Goal: Check status: Check status

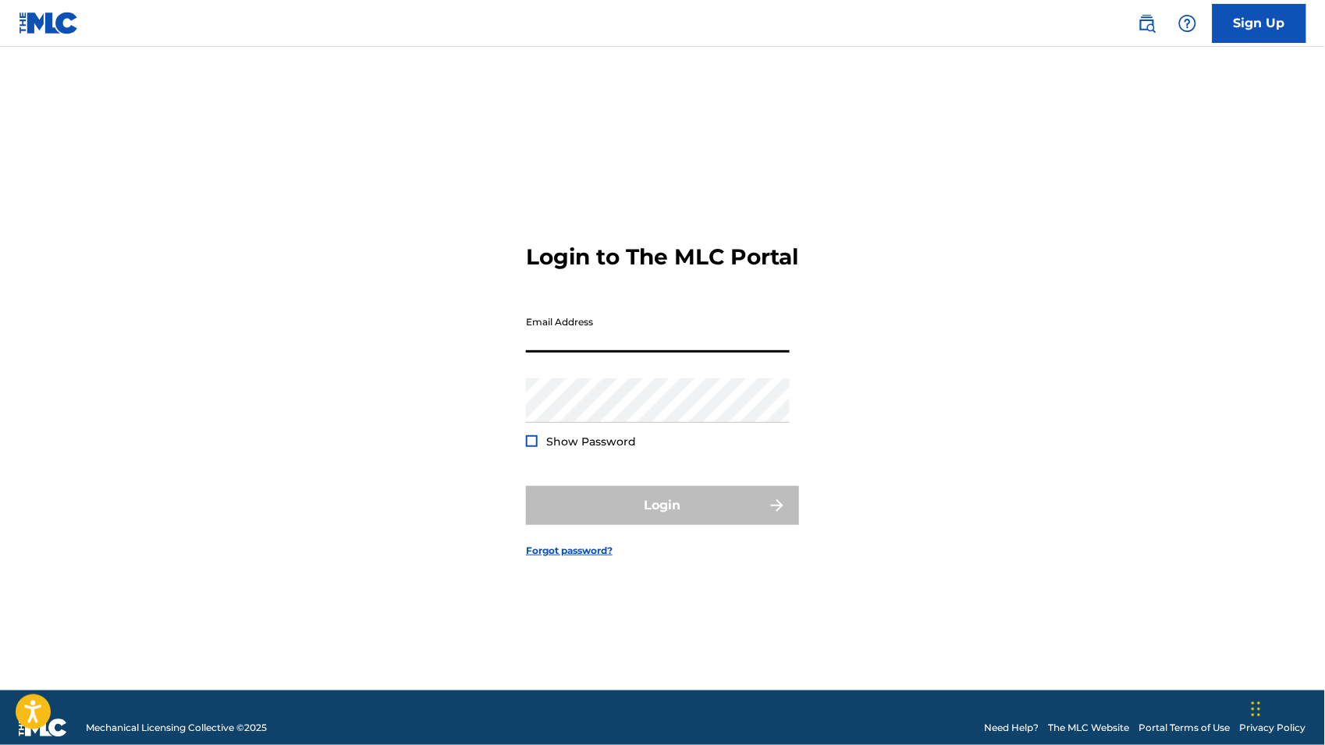
click at [614, 350] on input "Email Address" at bounding box center [658, 330] width 264 height 44
type input "[EMAIL_ADDRESS][DOMAIN_NAME]"
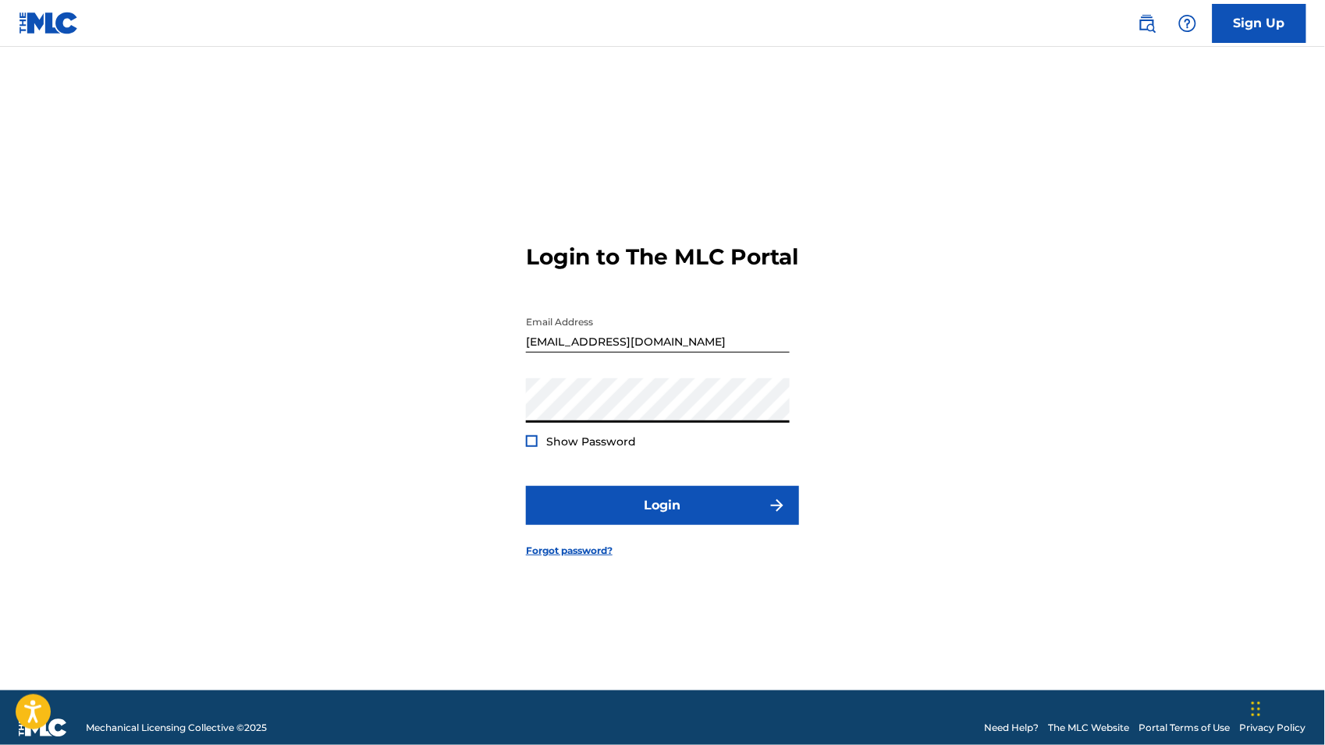
click at [526, 486] on button "Login" at bounding box center [662, 505] width 273 height 39
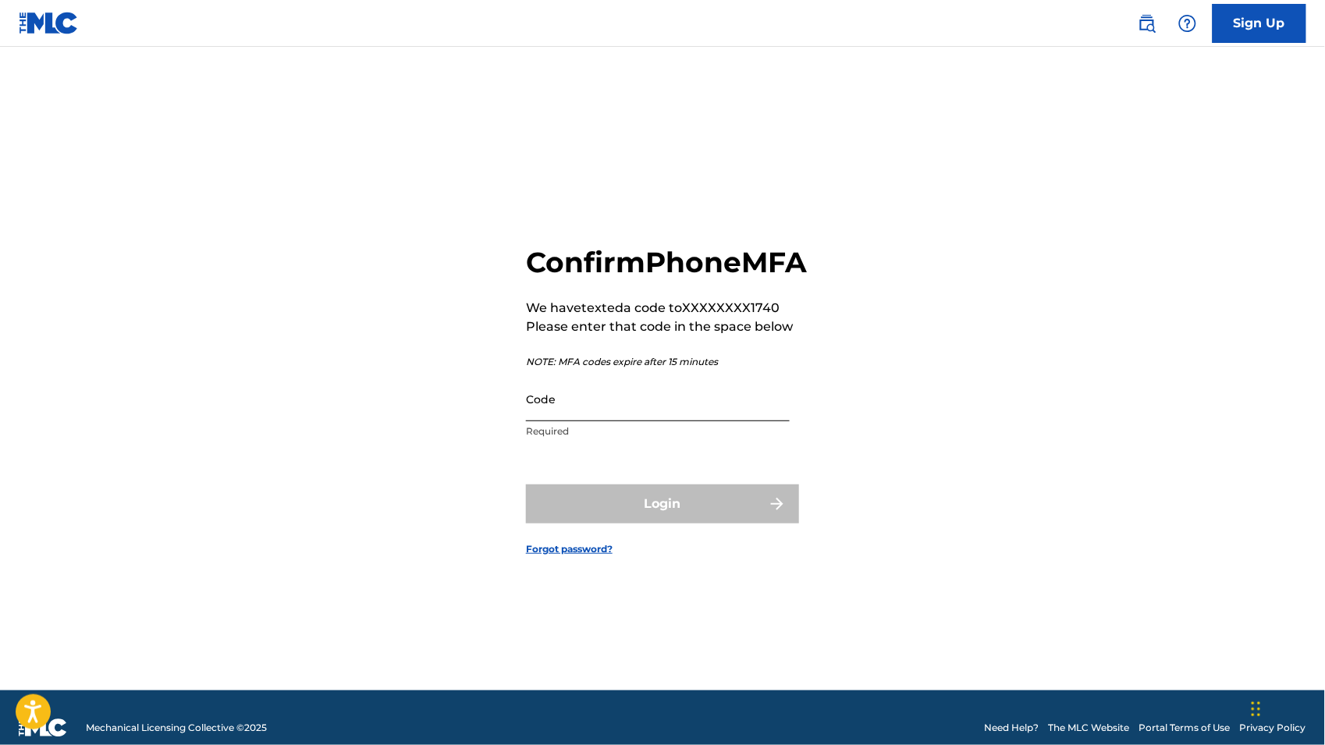
click at [607, 419] on input "Code" at bounding box center [658, 399] width 264 height 44
paste input "873764 is your verification code for The MLC Portal."
click at [644, 507] on div "Login" at bounding box center [662, 504] width 273 height 39
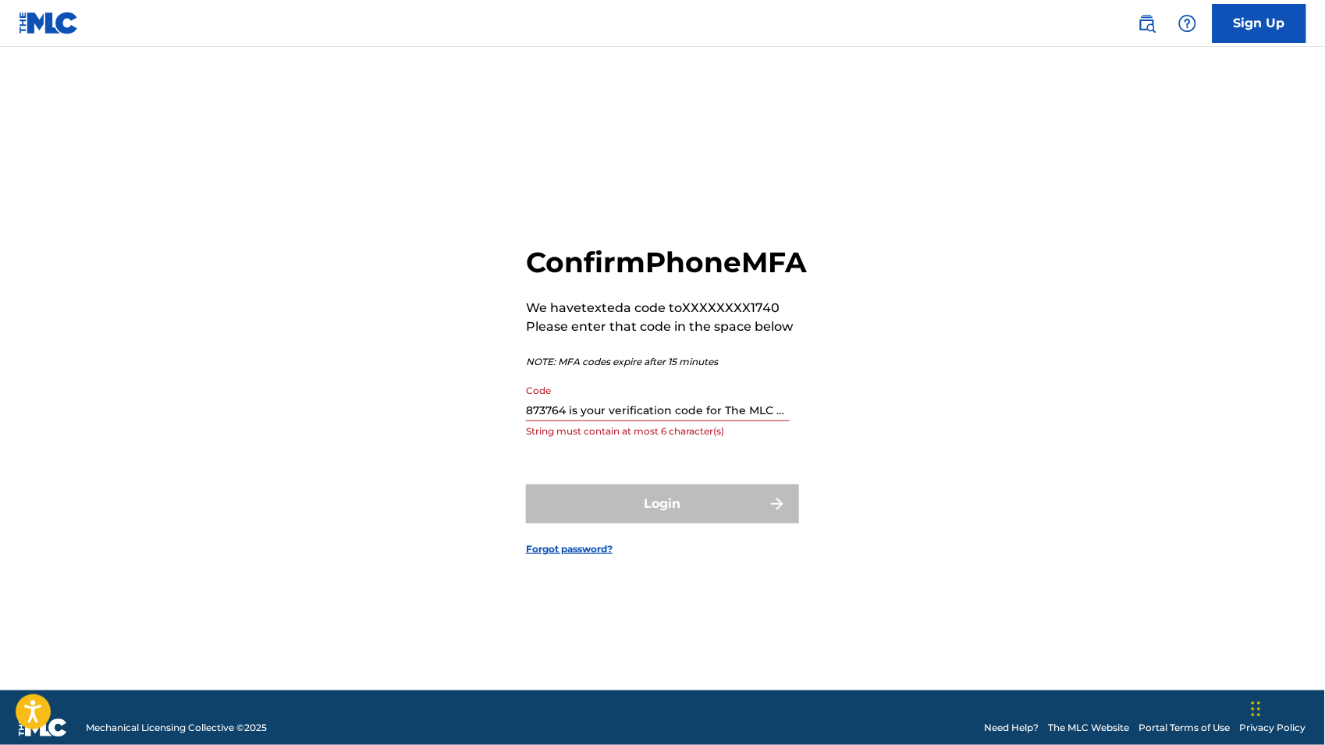
click at [718, 604] on form "Confirm Phone MFA We have texted a code to XXXXXXXX1740 Please enter that code …" at bounding box center [662, 388] width 273 height 605
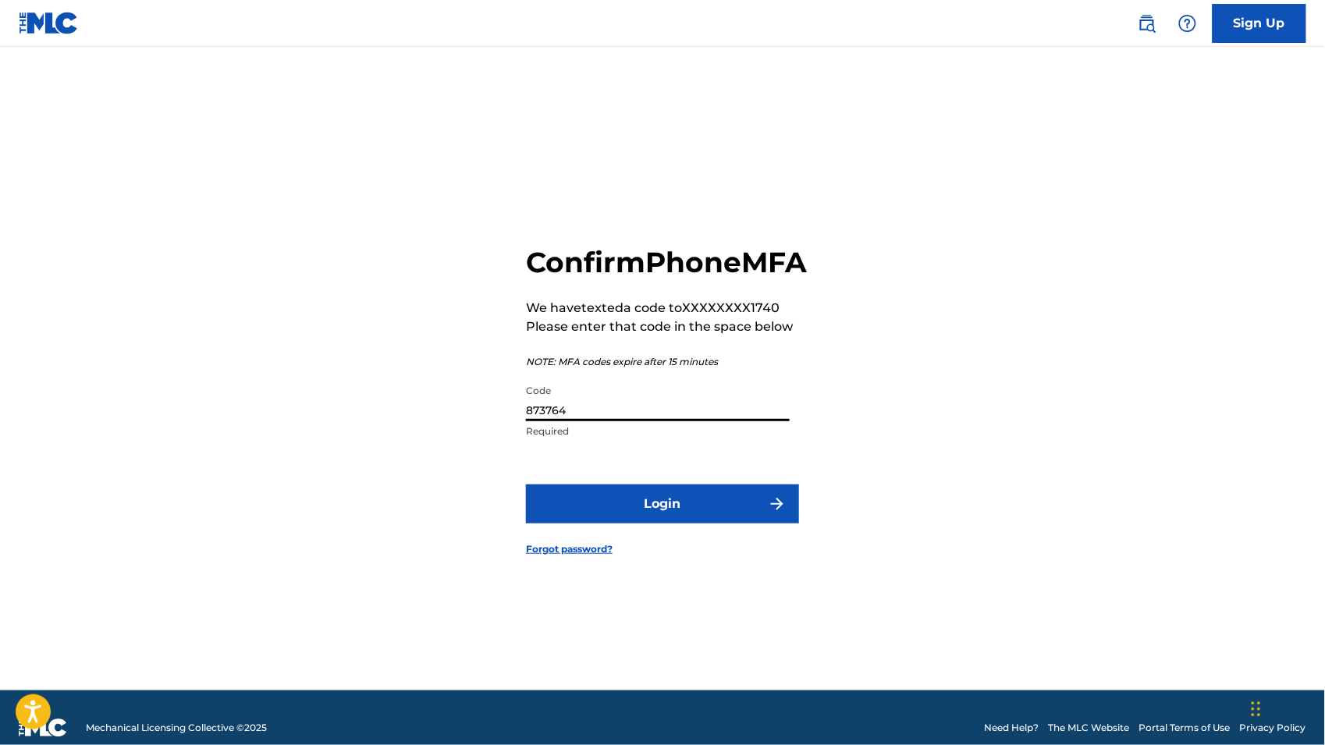
type input "873764"
click at [526, 485] on button "Login" at bounding box center [662, 504] width 273 height 39
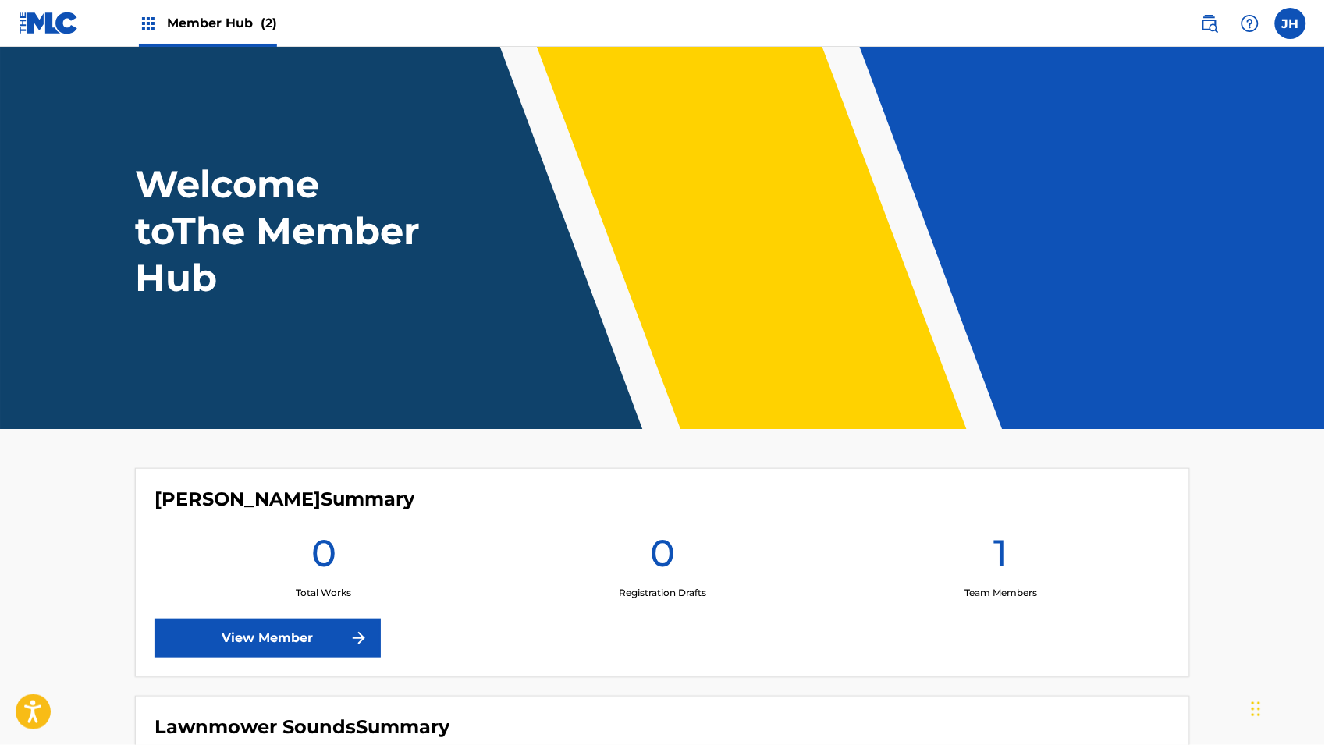
scroll to position [254, 0]
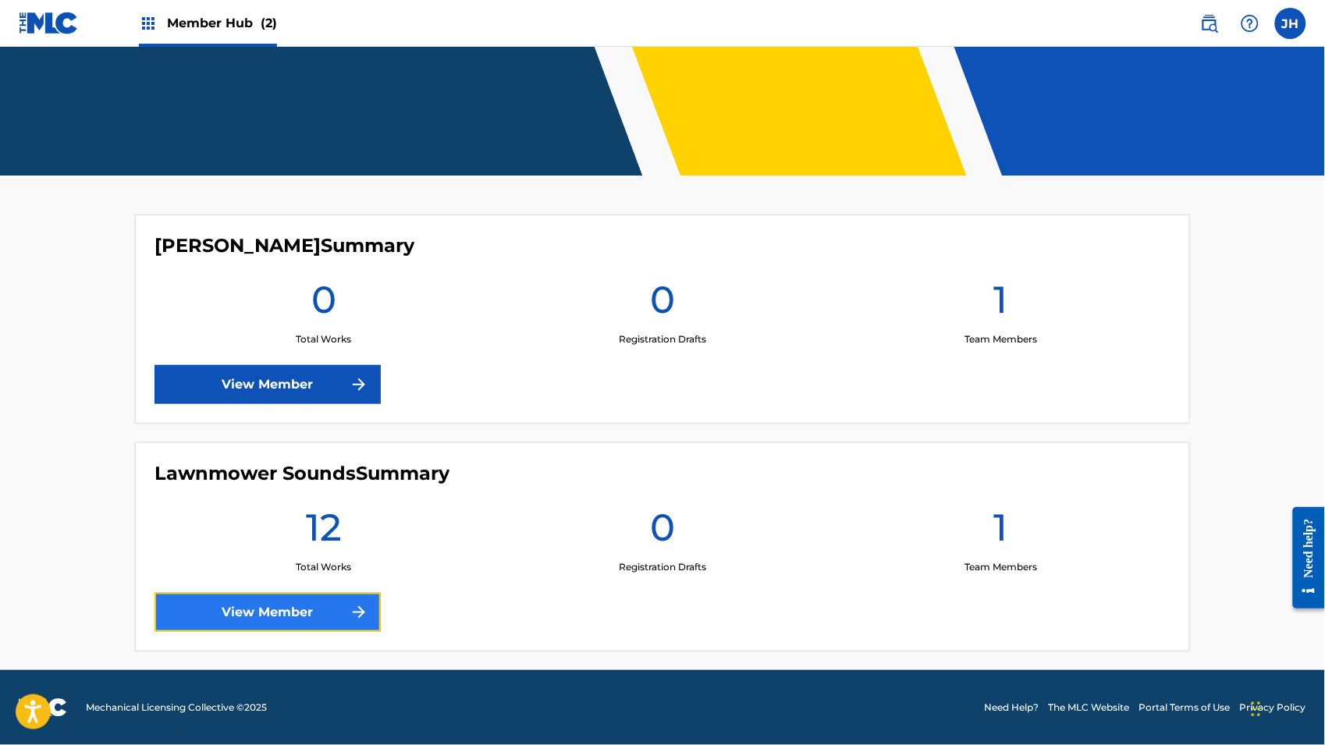
click at [296, 620] on link "View Member" at bounding box center [268, 612] width 226 height 39
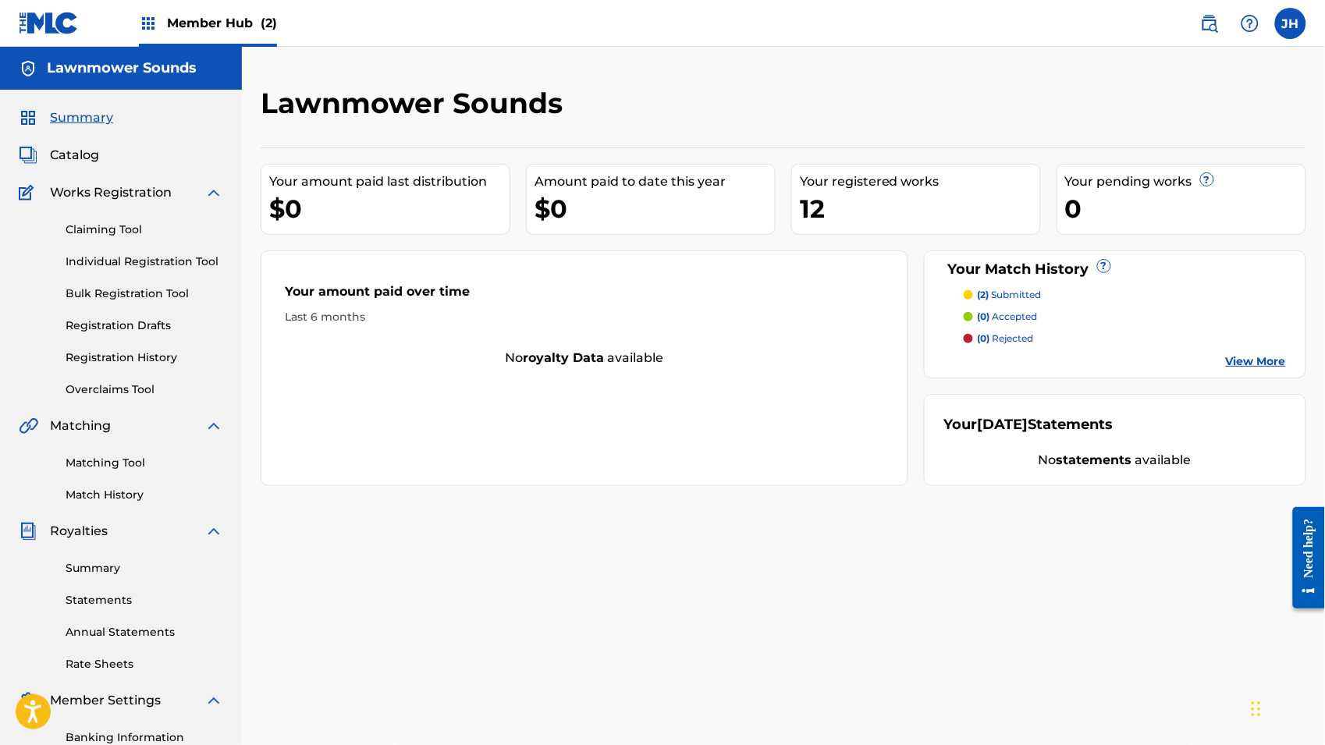
click at [845, 191] on div "12" at bounding box center [920, 208] width 240 height 35
